Goal: Task Accomplishment & Management: Complete application form

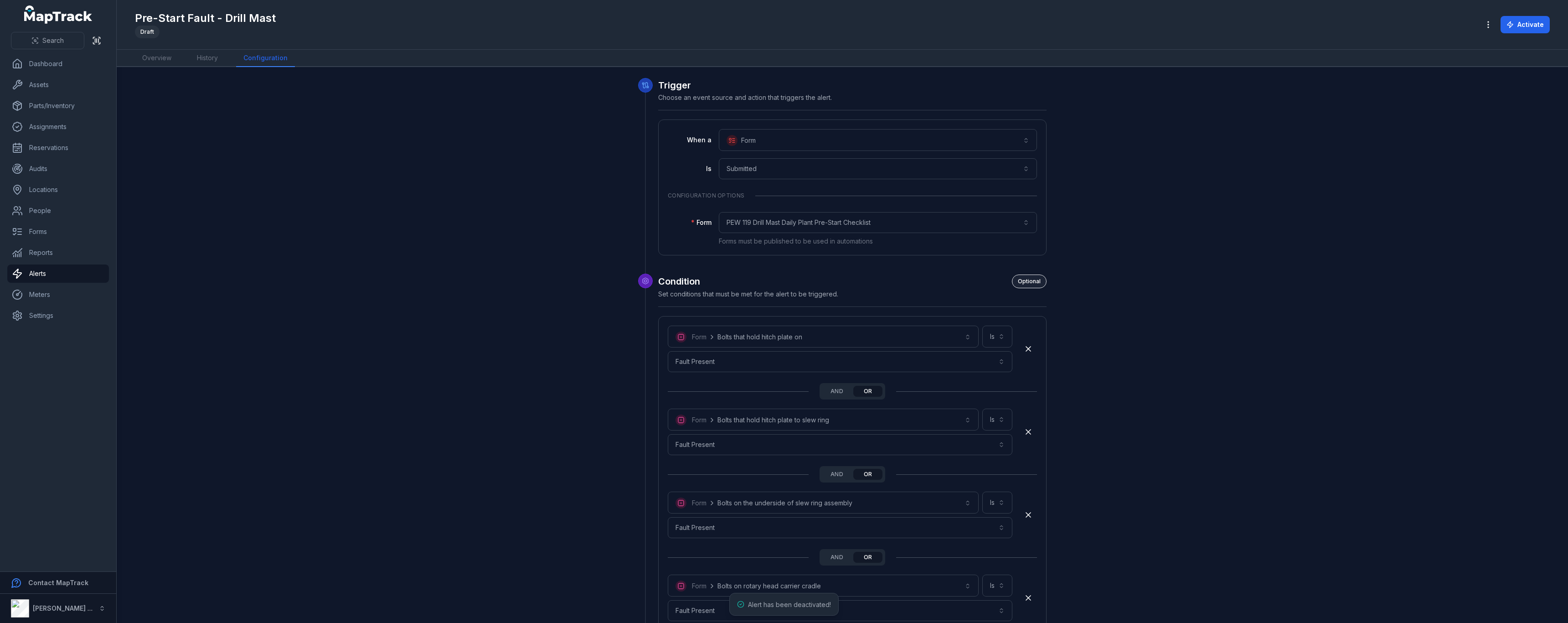
scroll to position [2013, 0]
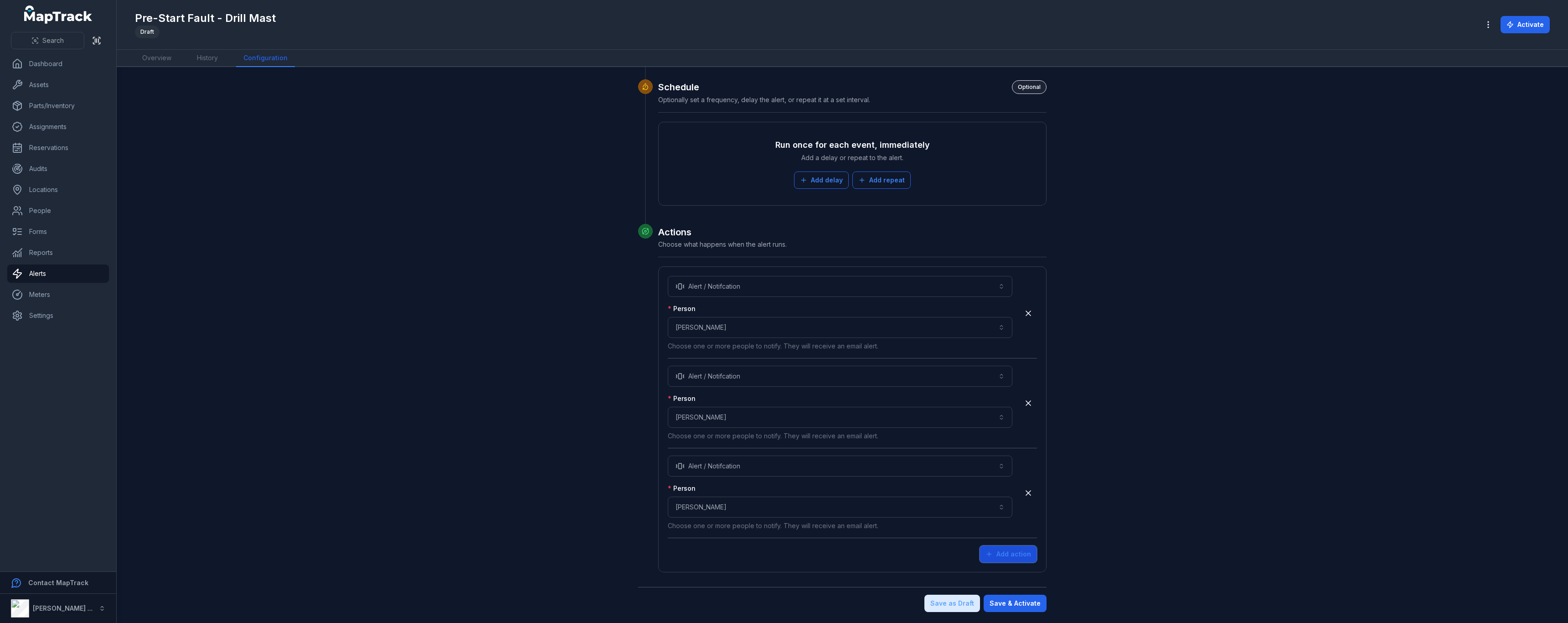
click at [1025, 556] on button "Add action" at bounding box center [1008, 554] width 57 height 17
click at [900, 556] on button "Choose an action" at bounding box center [840, 556] width 344 height 21
click at [870, 580] on div "Alert / Notifcation" at bounding box center [836, 581] width 326 height 9
click at [827, 592] on button "Choose a person" at bounding box center [840, 596] width 344 height 21
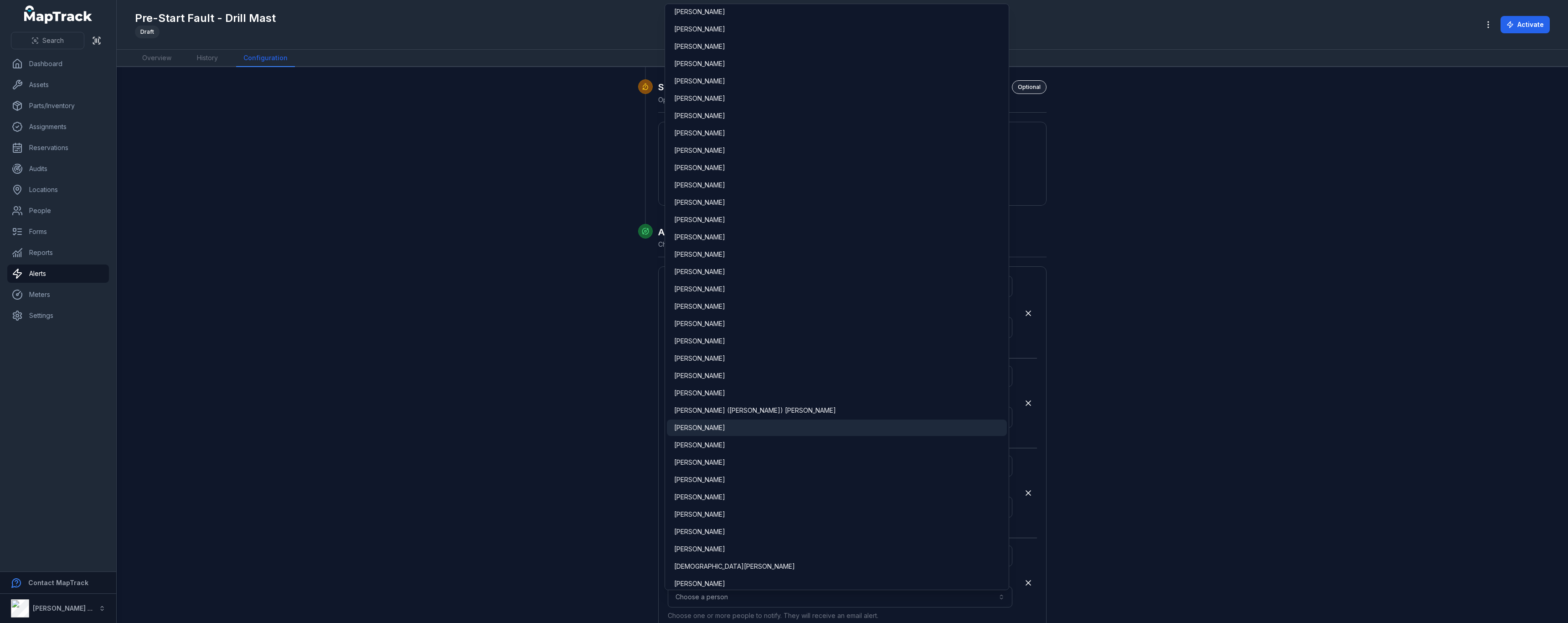
scroll to position [1642, 0]
click at [724, 454] on div "[PERSON_NAME]" at bounding box center [836, 454] width 326 height 9
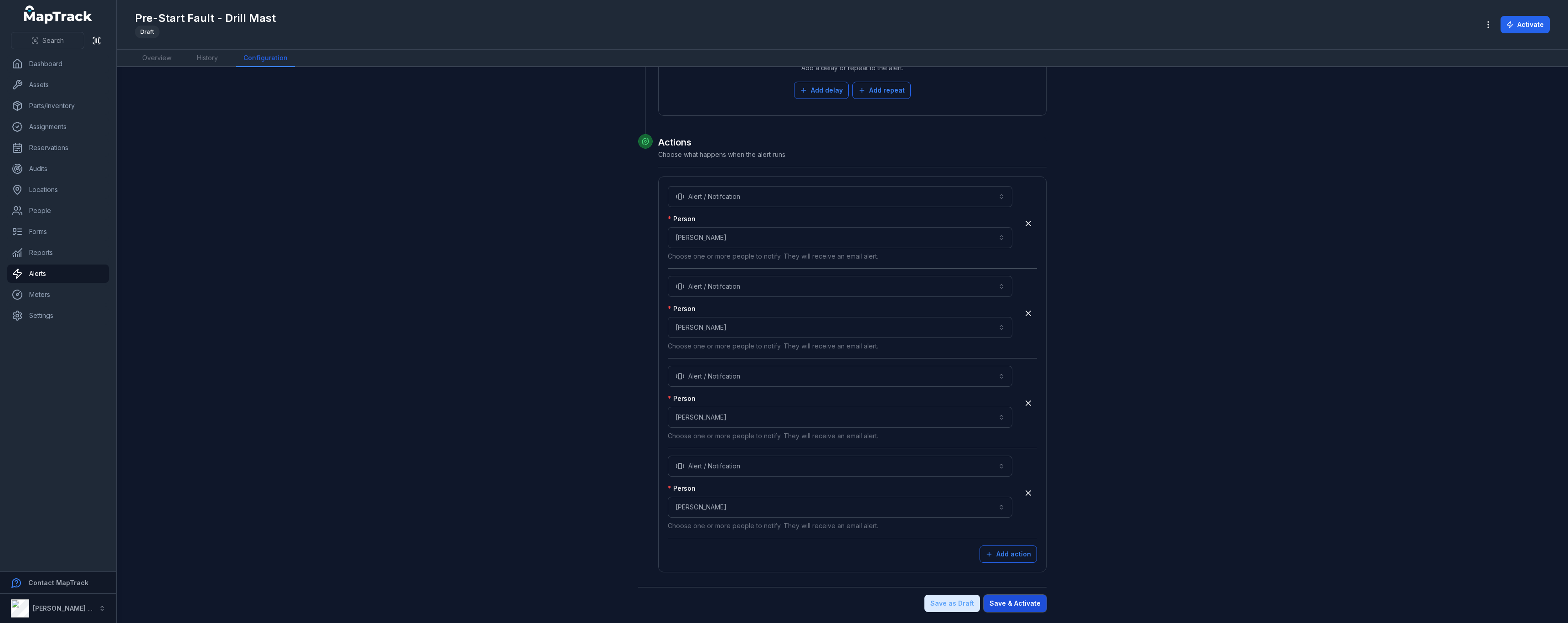
click at [1032, 605] on button "Save & Activate" at bounding box center [1015, 604] width 63 height 17
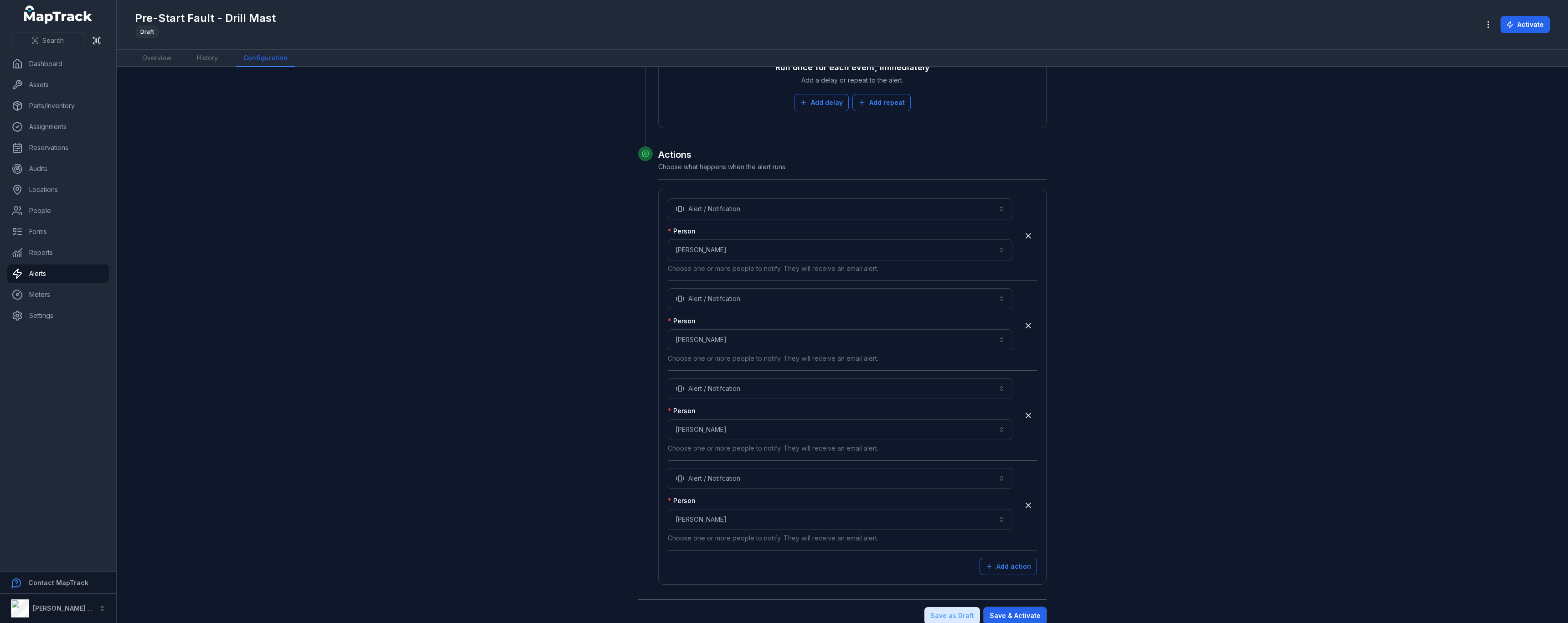
scroll to position [2129, 0]
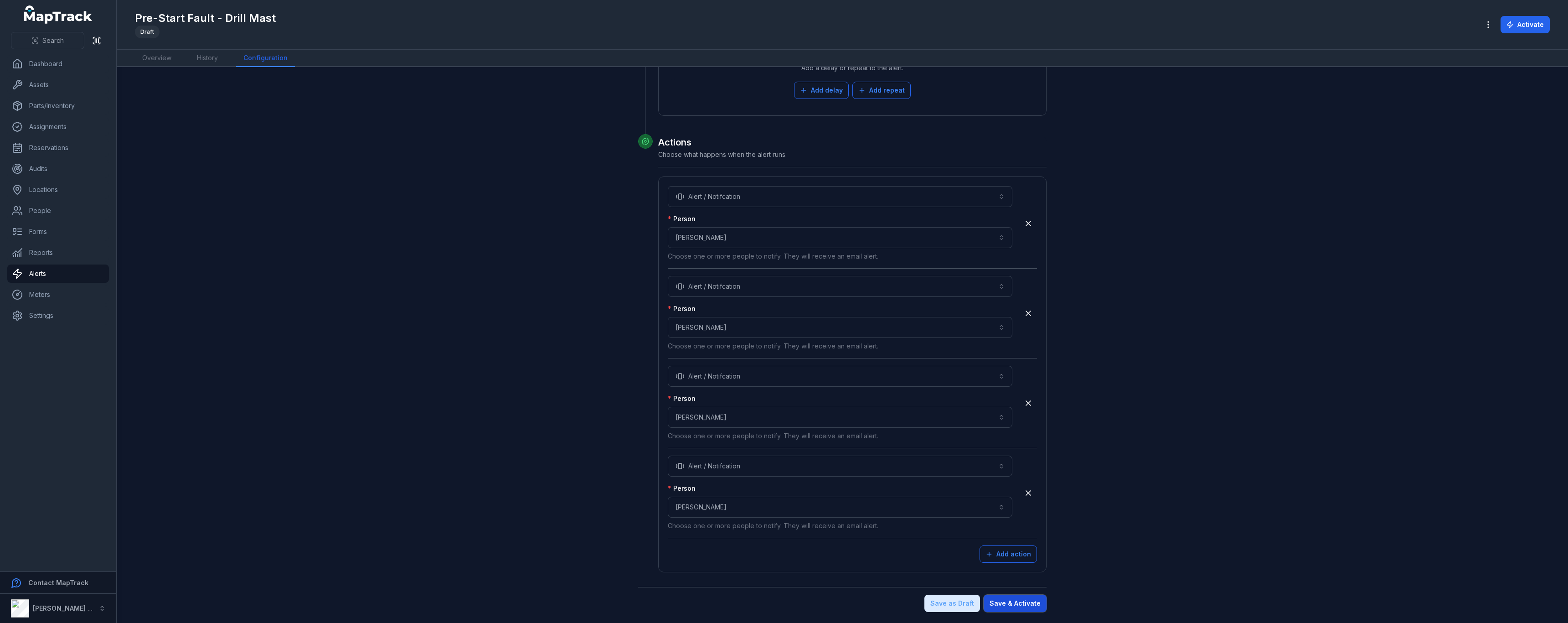
click at [1027, 602] on button "Save & Activate" at bounding box center [1015, 604] width 63 height 17
click at [1031, 608] on button "Save & Activate" at bounding box center [1015, 604] width 63 height 17
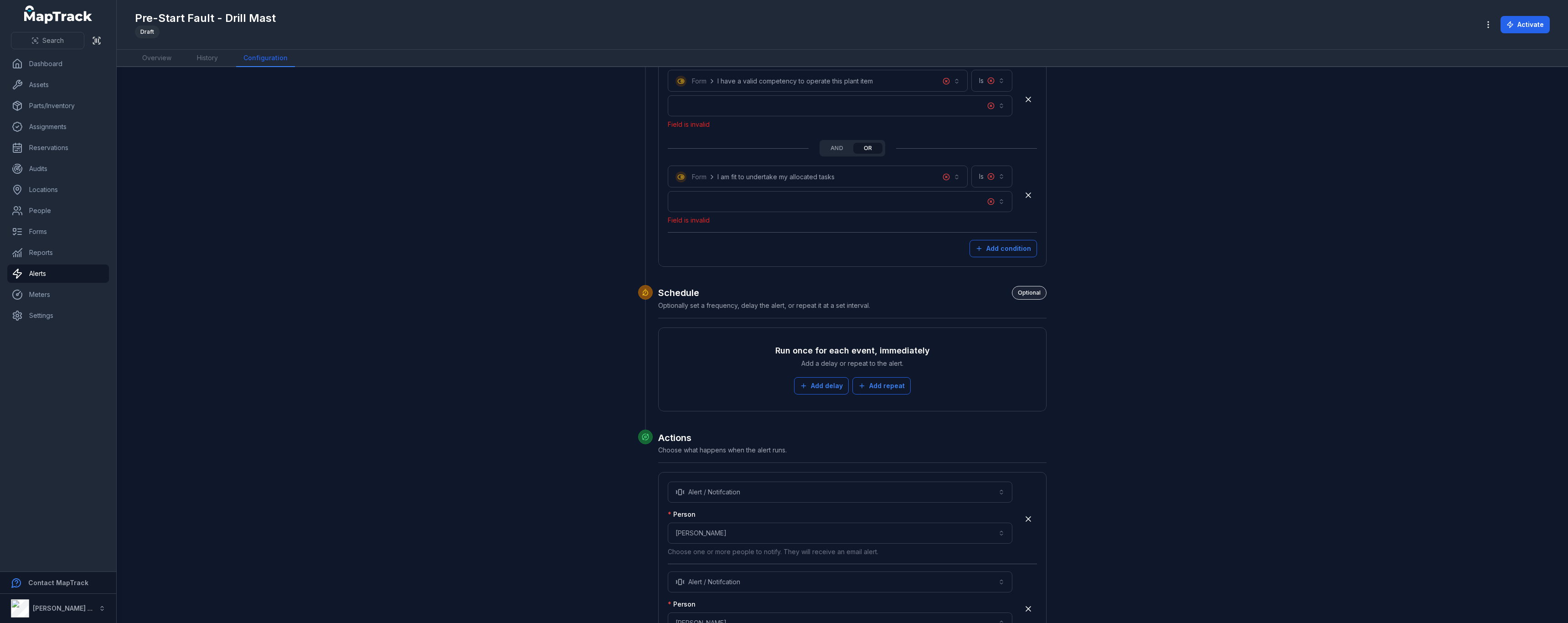
scroll to position [1718, 0]
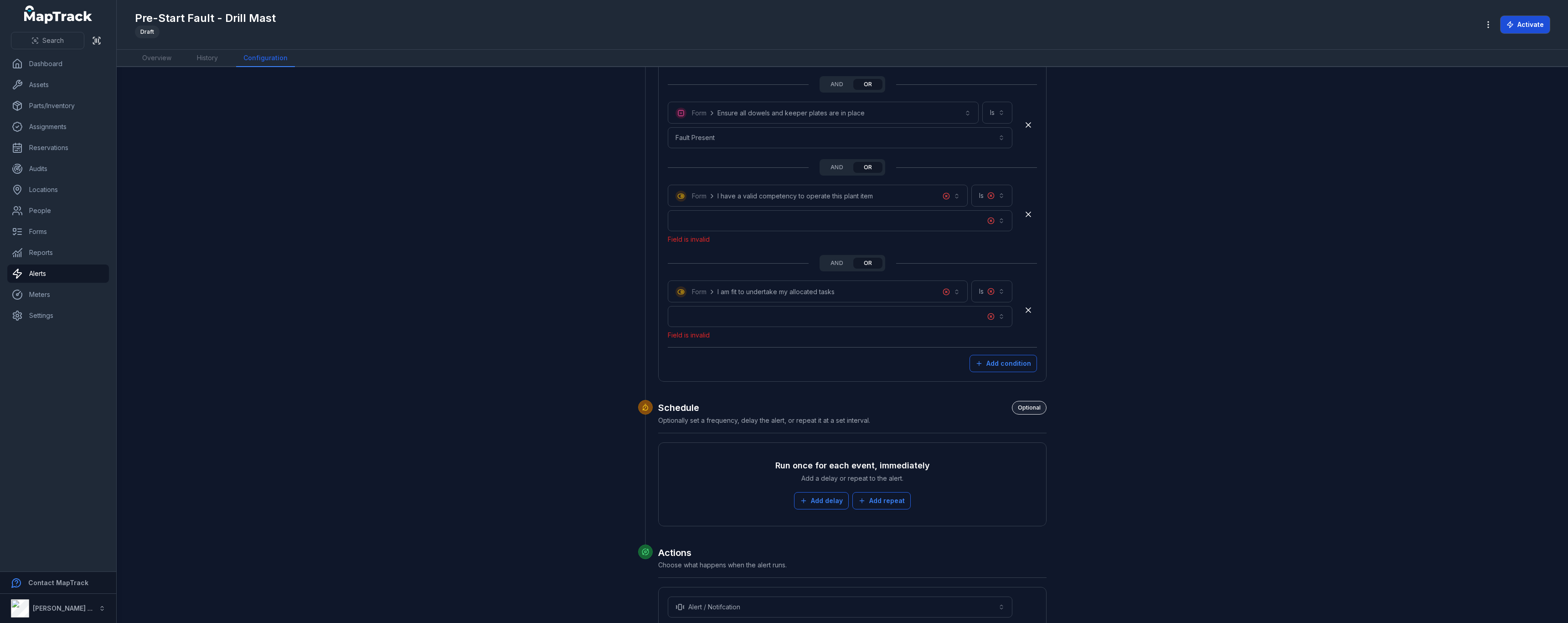
click at [1532, 25] on button "Activate" at bounding box center [1525, 25] width 49 height 17
